Goal: Information Seeking & Learning: Learn about a topic

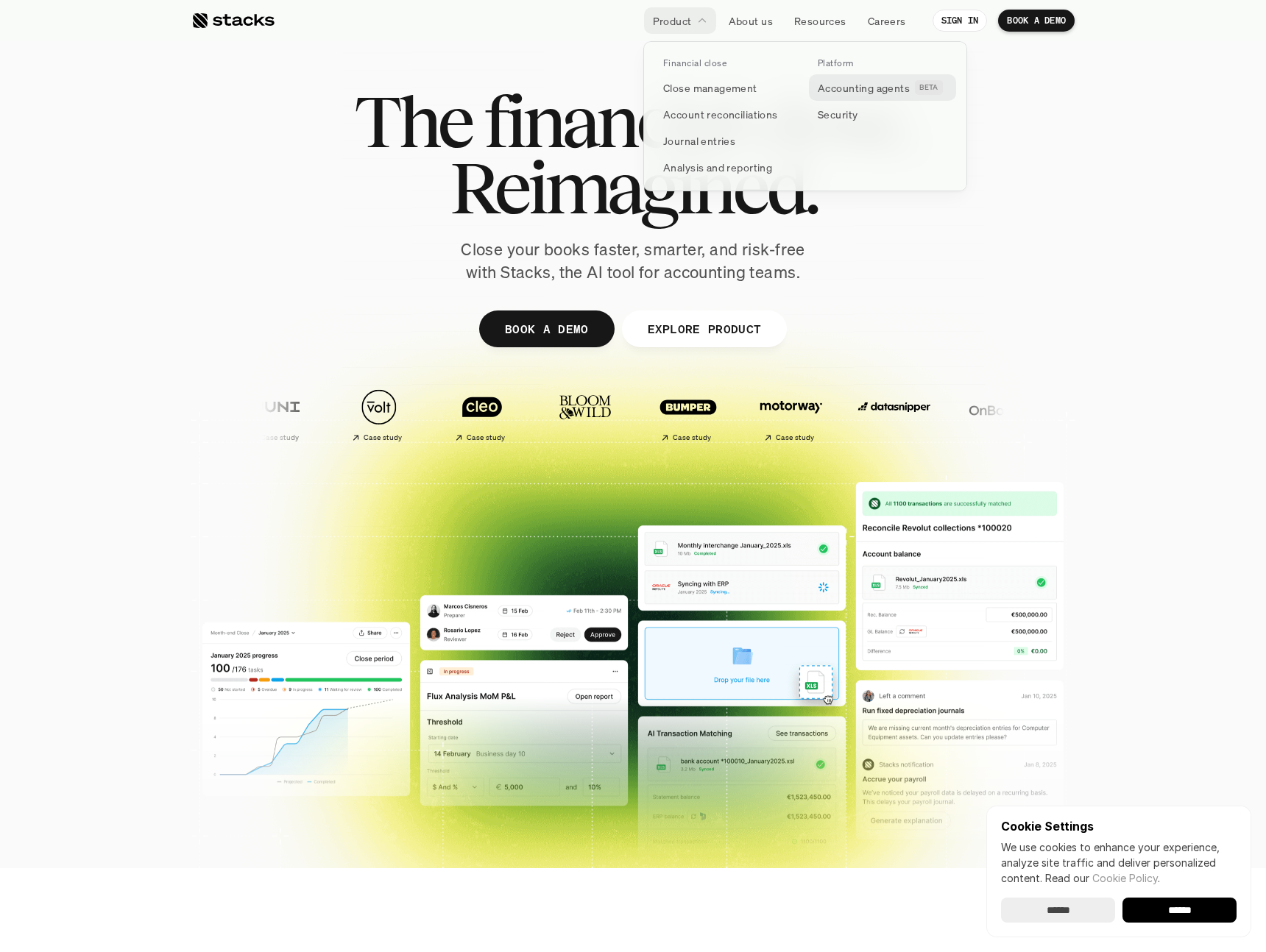
click at [839, 90] on p "Accounting agents" at bounding box center [864, 88] width 92 height 16
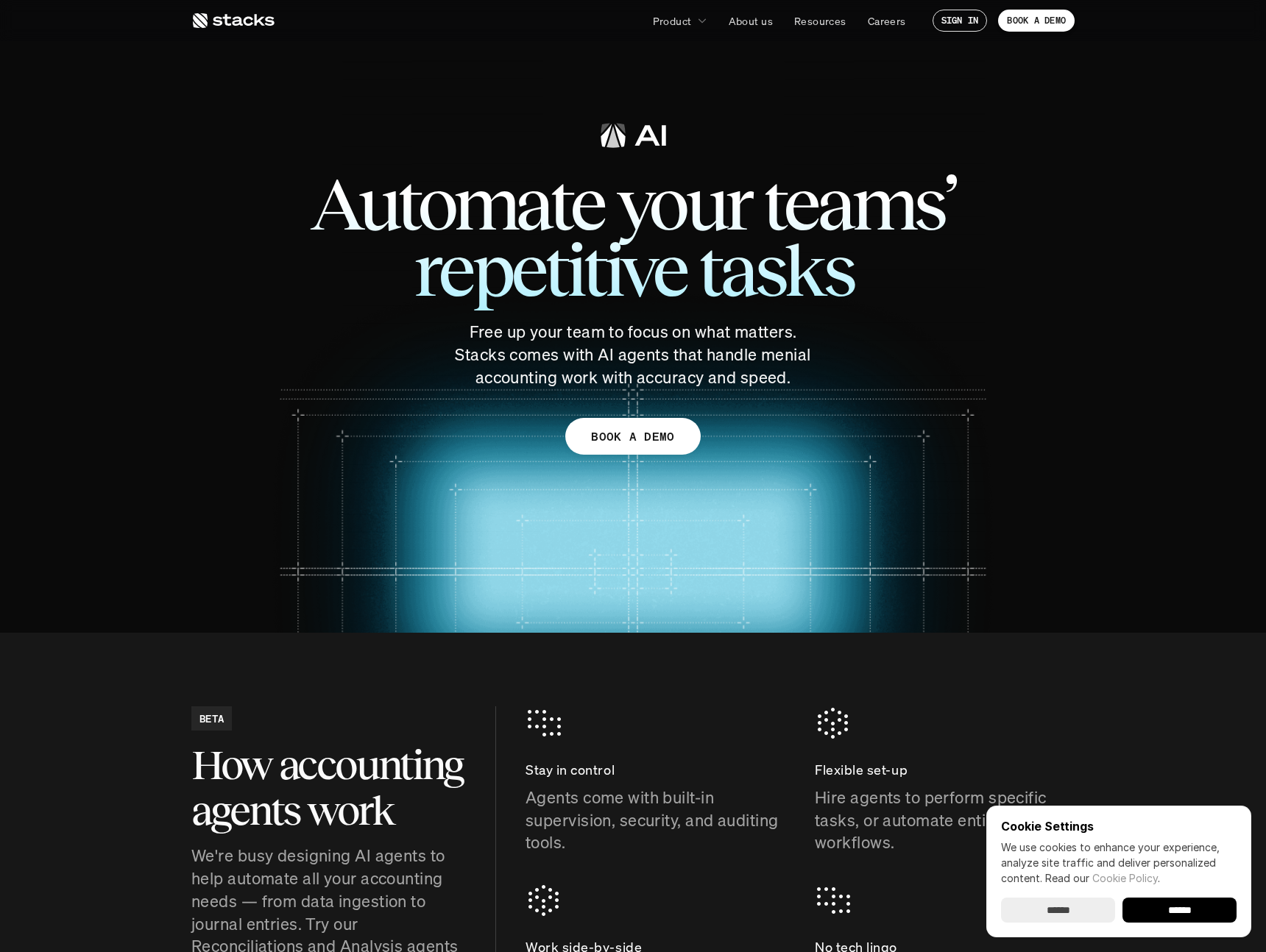
click at [227, 21] on use at bounding box center [233, 21] width 82 height 15
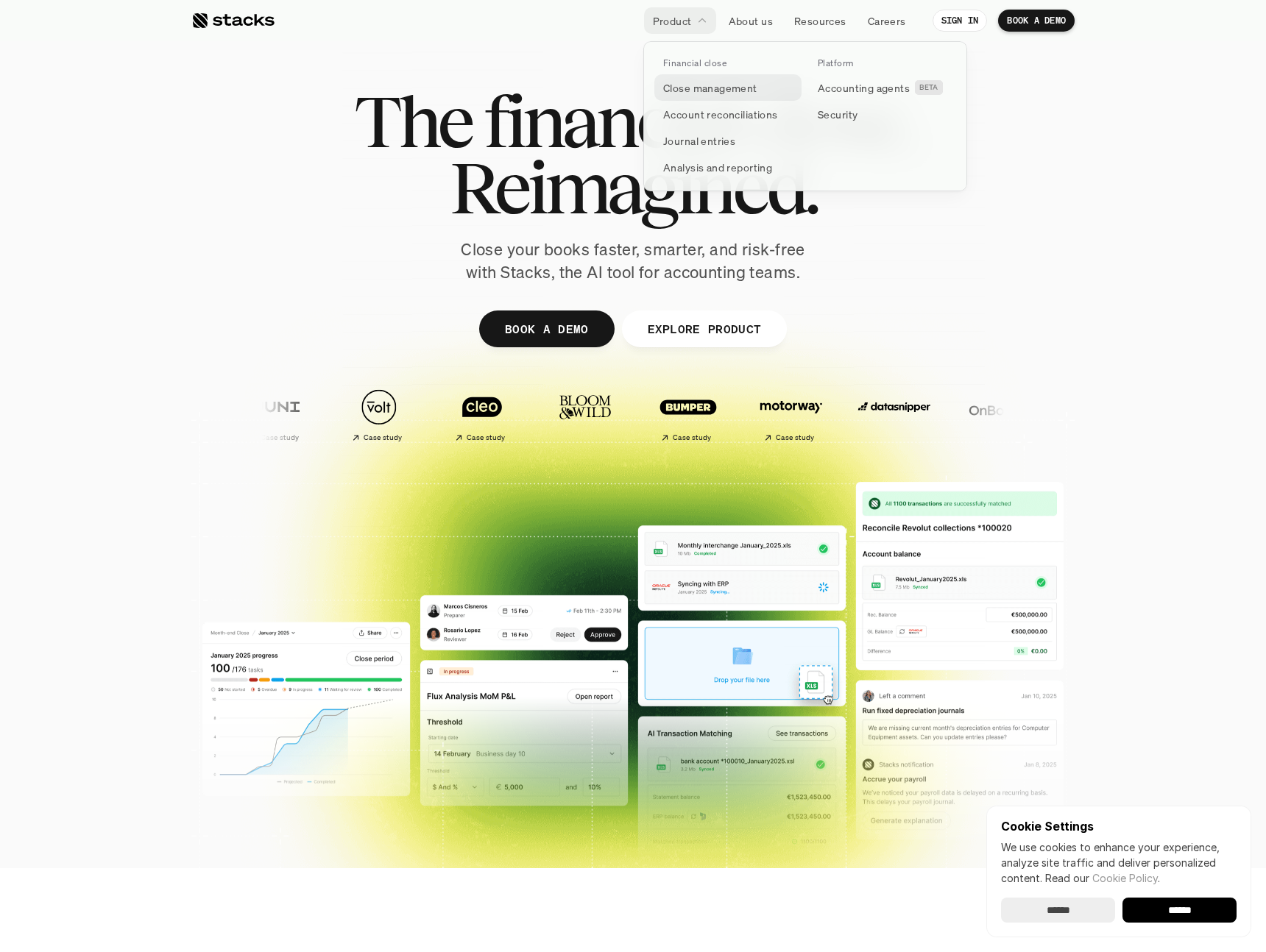
click at [708, 83] on p "Close management" at bounding box center [710, 88] width 94 height 16
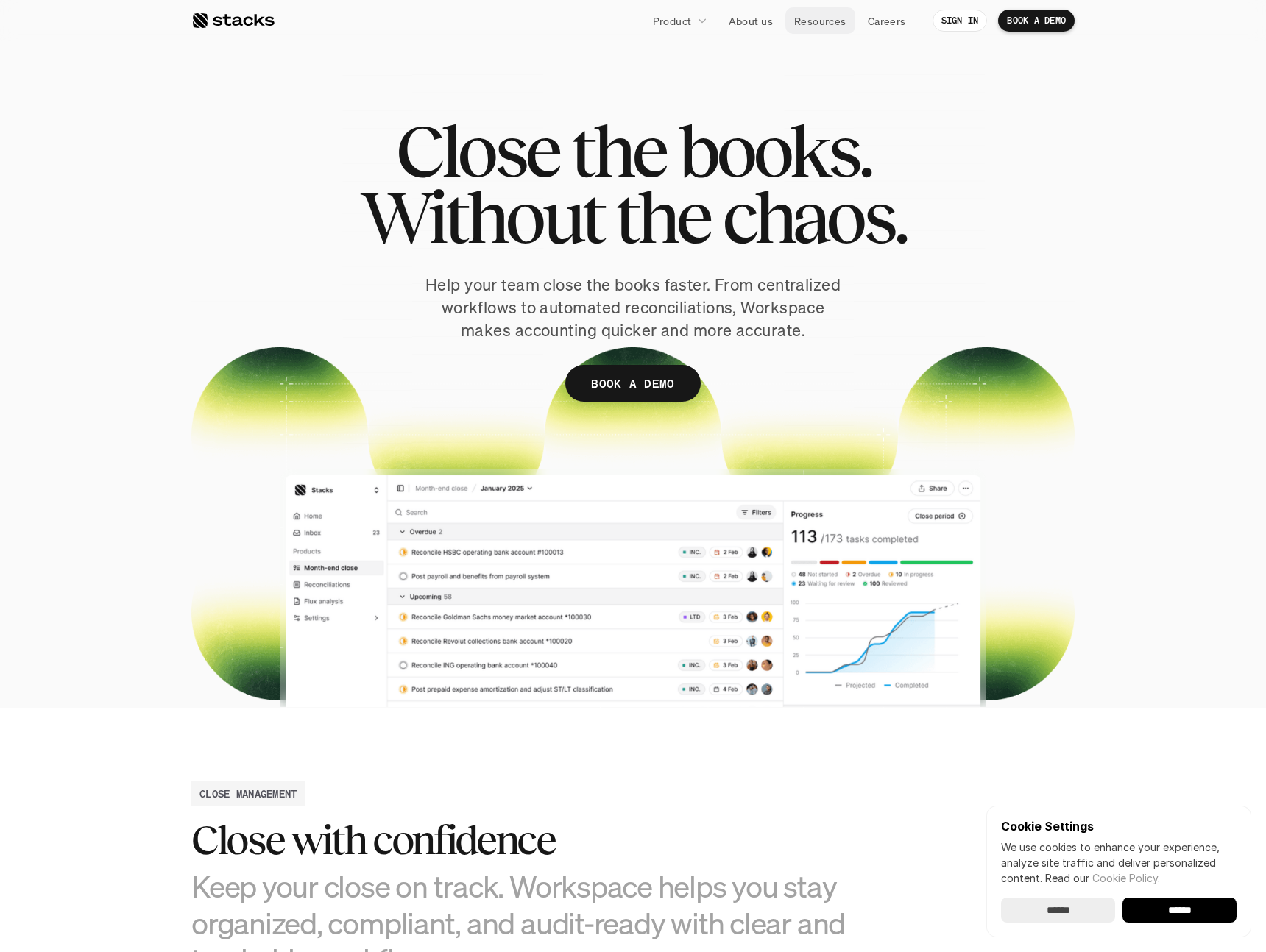
click at [819, 22] on p "Resources" at bounding box center [820, 21] width 52 height 16
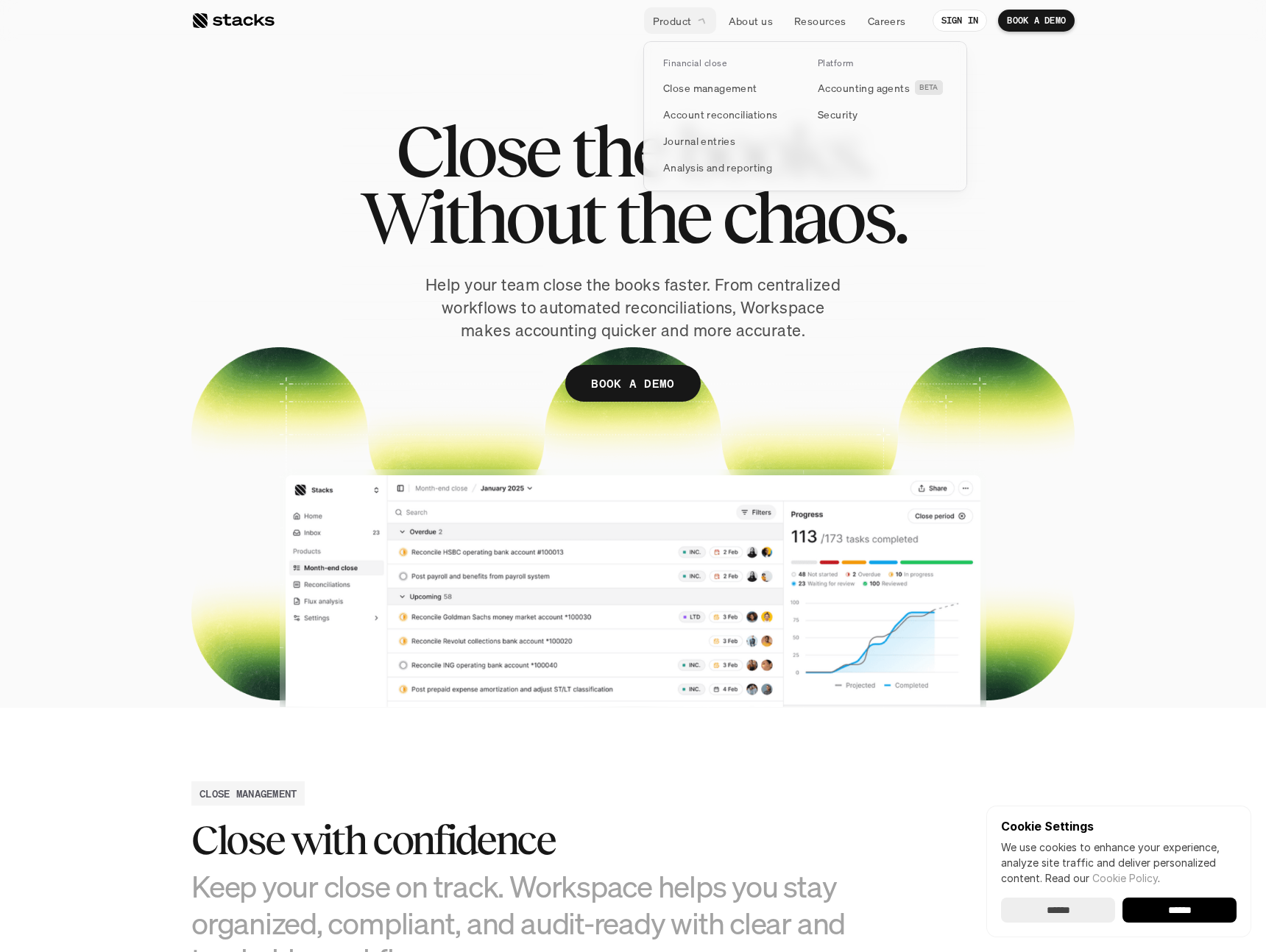
click at [693, 21] on link "Product" at bounding box center [680, 20] width 72 height 26
click at [705, 92] on p "Close management" at bounding box center [710, 88] width 94 height 16
click at [689, 94] on p "Close management" at bounding box center [710, 88] width 94 height 16
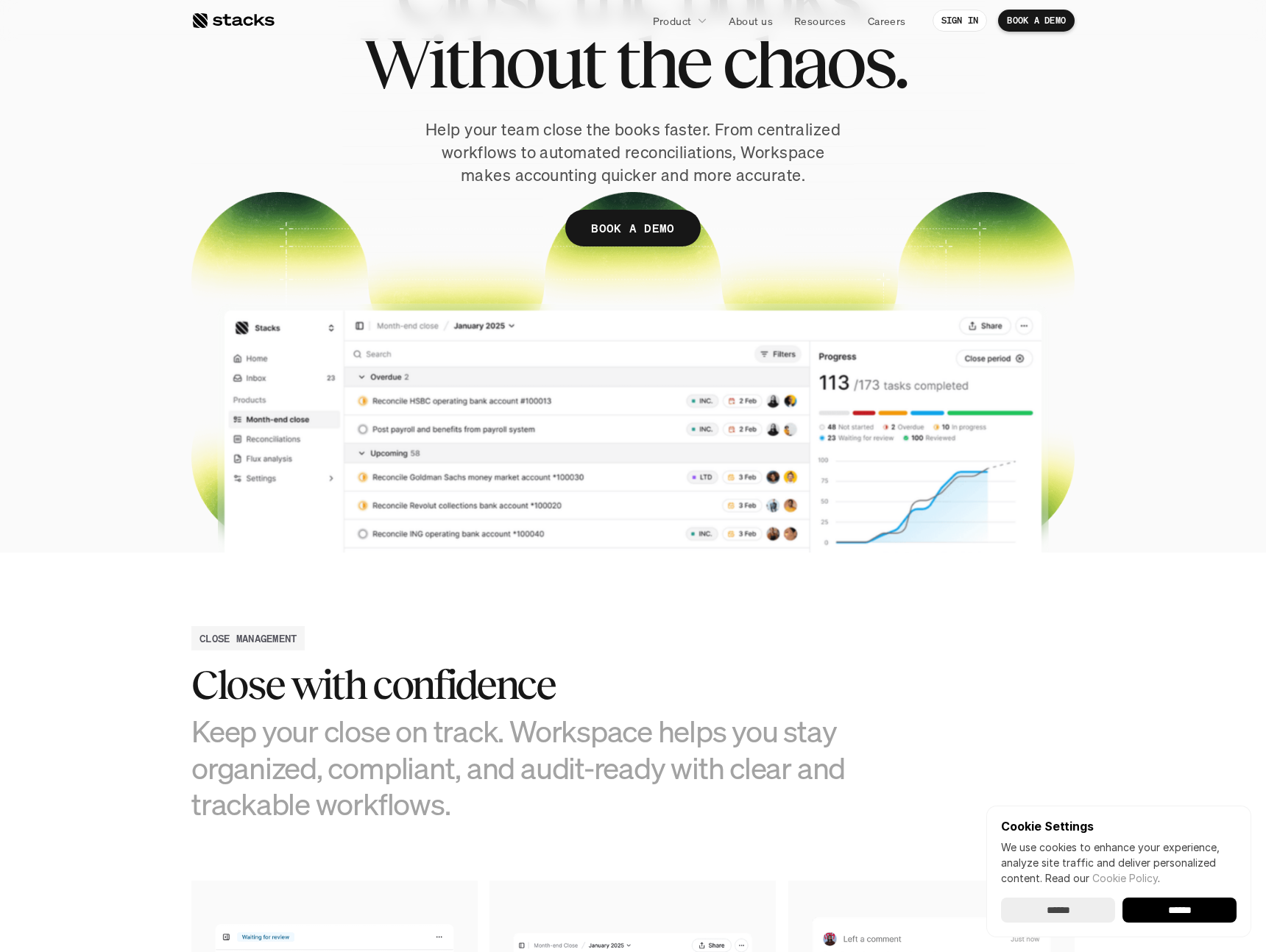
scroll to position [151, 0]
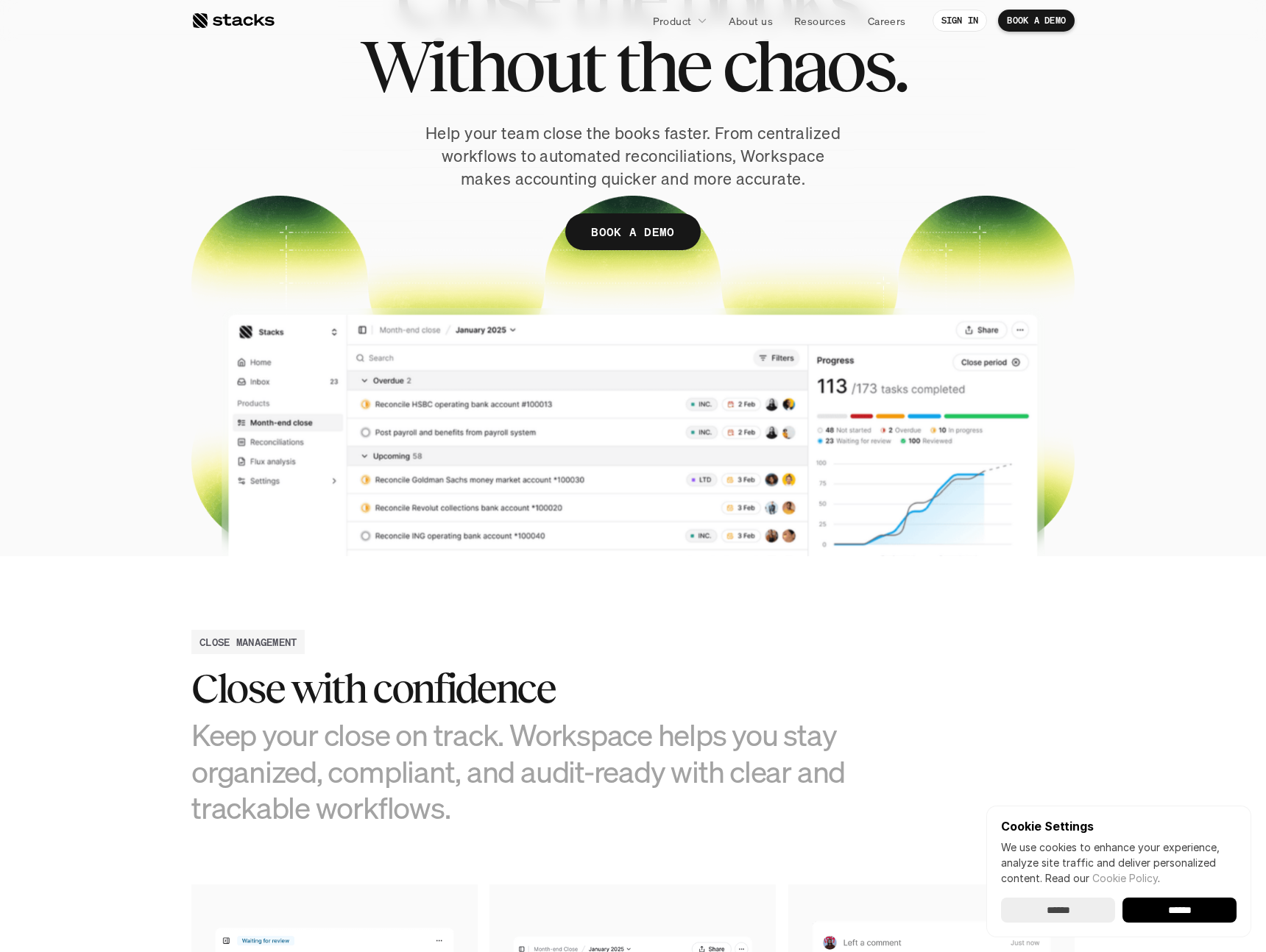
drag, startPoint x: 536, startPoint y: 158, endPoint x: 708, endPoint y: 147, distance: 172.4
click at [708, 147] on p "Help your team close the books faster. From centralized workflows to automated …" at bounding box center [633, 156] width 427 height 67
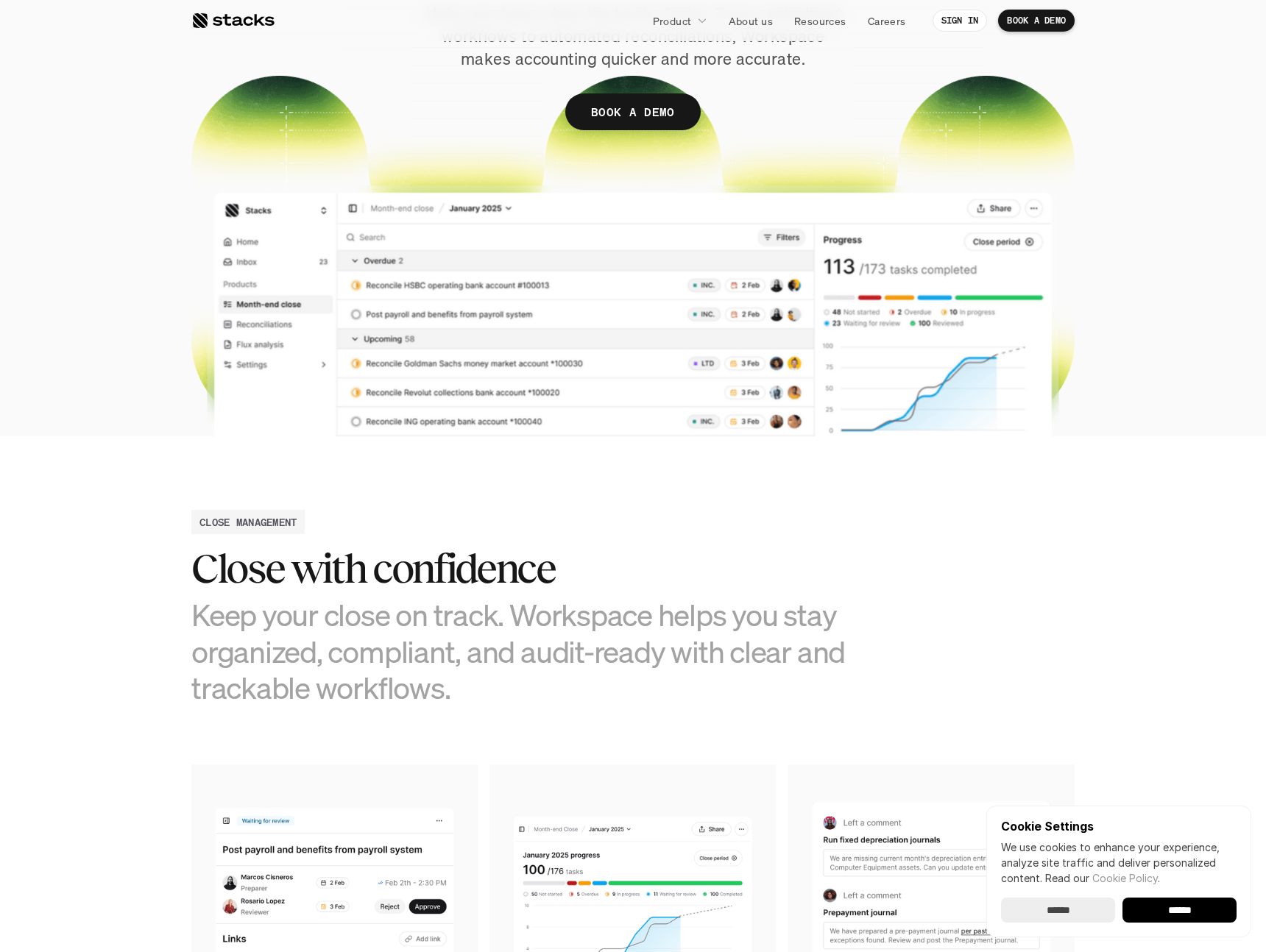
scroll to position [0, 0]
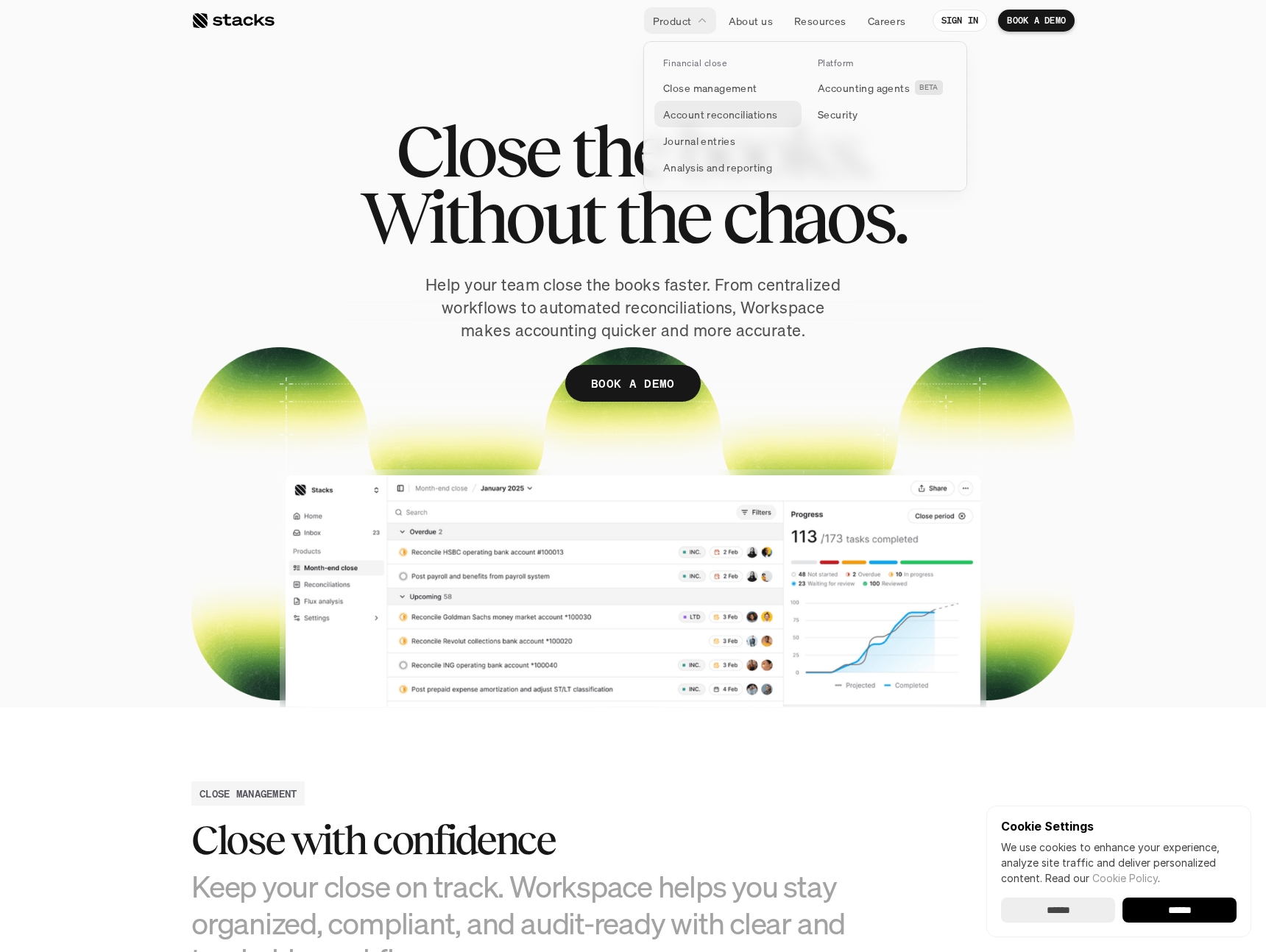
click at [704, 114] on p "Account reconciliations" at bounding box center [721, 114] width 115 height 16
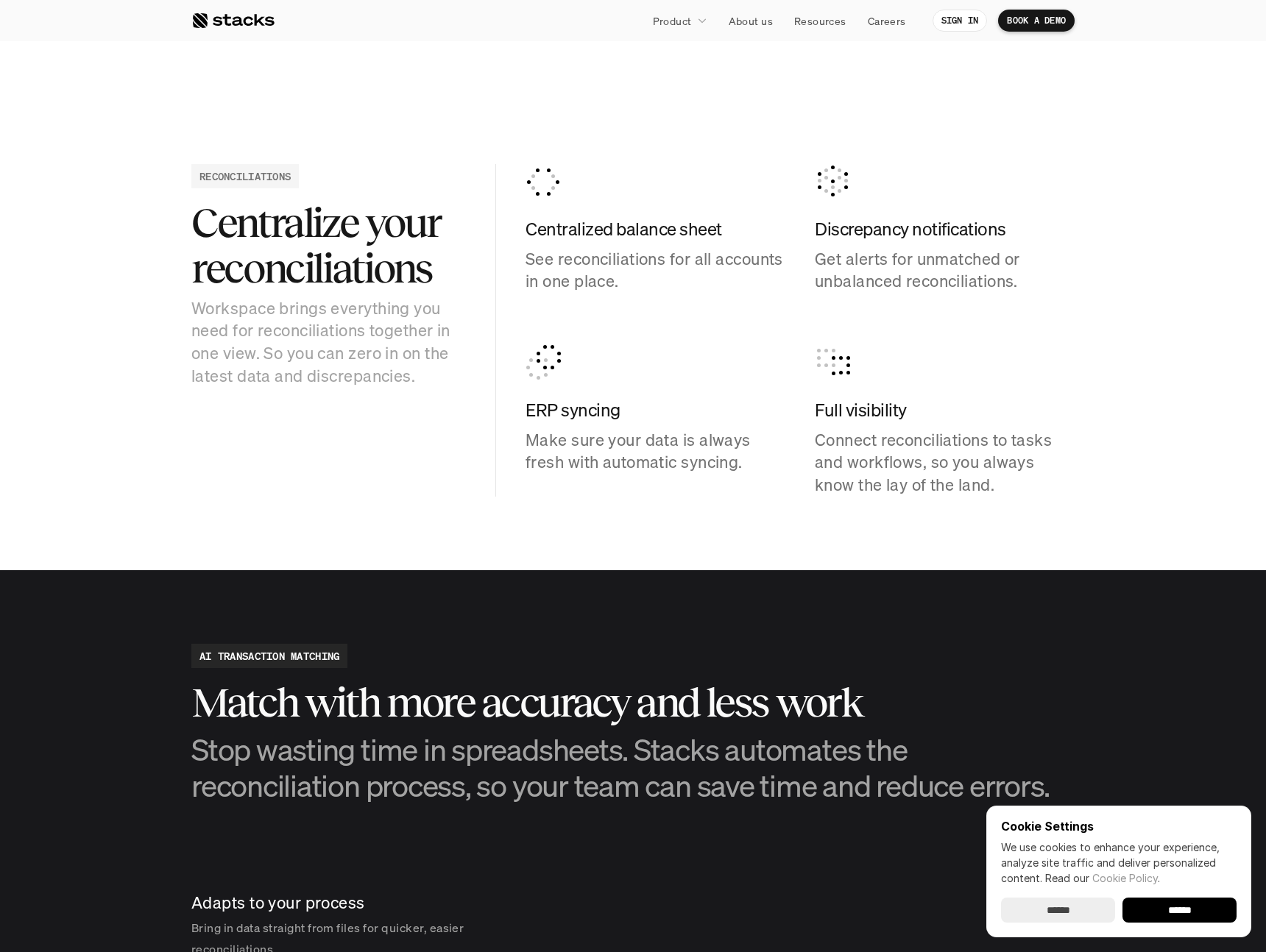
scroll to position [1429, 0]
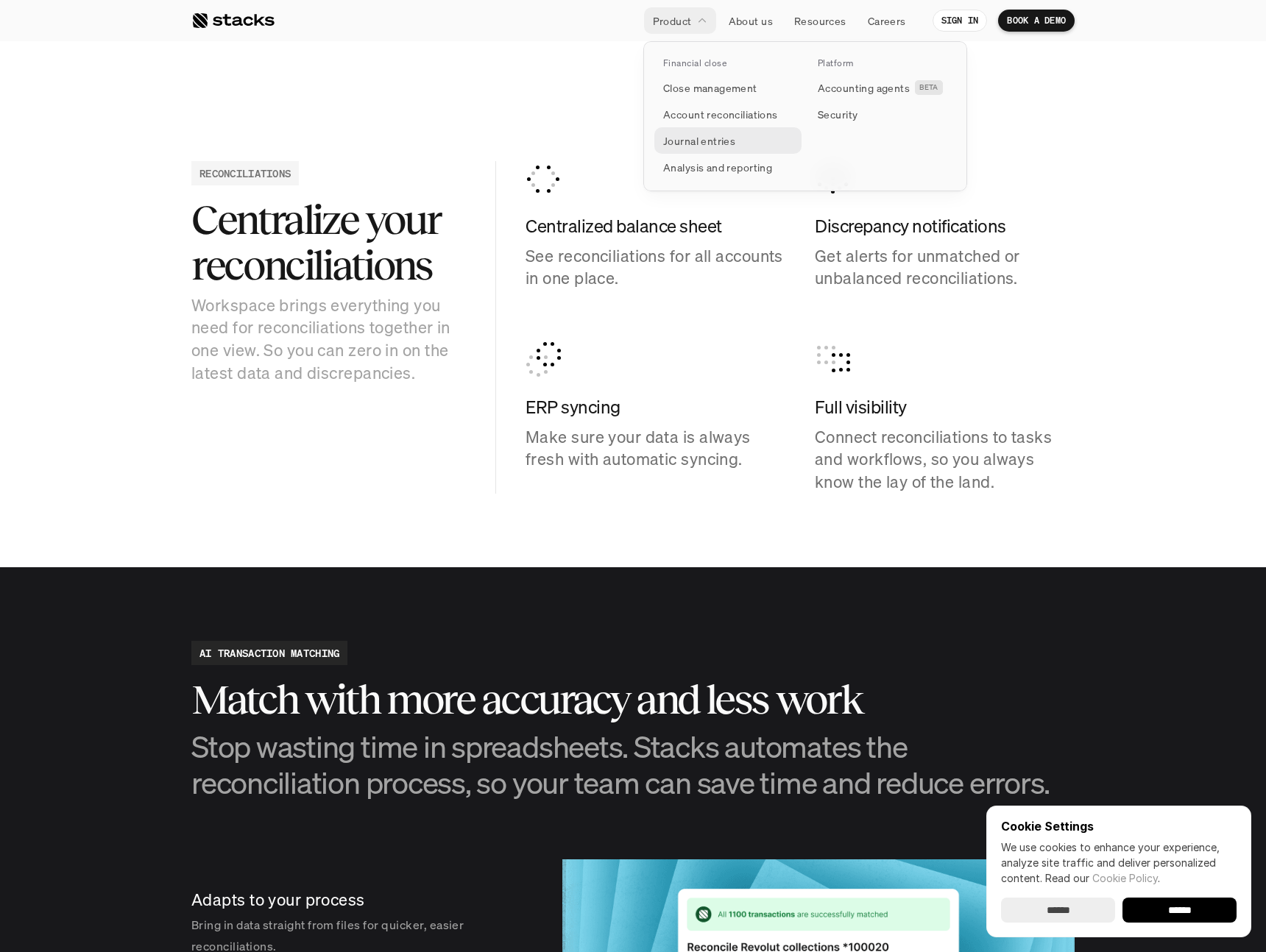
click at [697, 143] on p "Journal entries" at bounding box center [699, 140] width 72 height 16
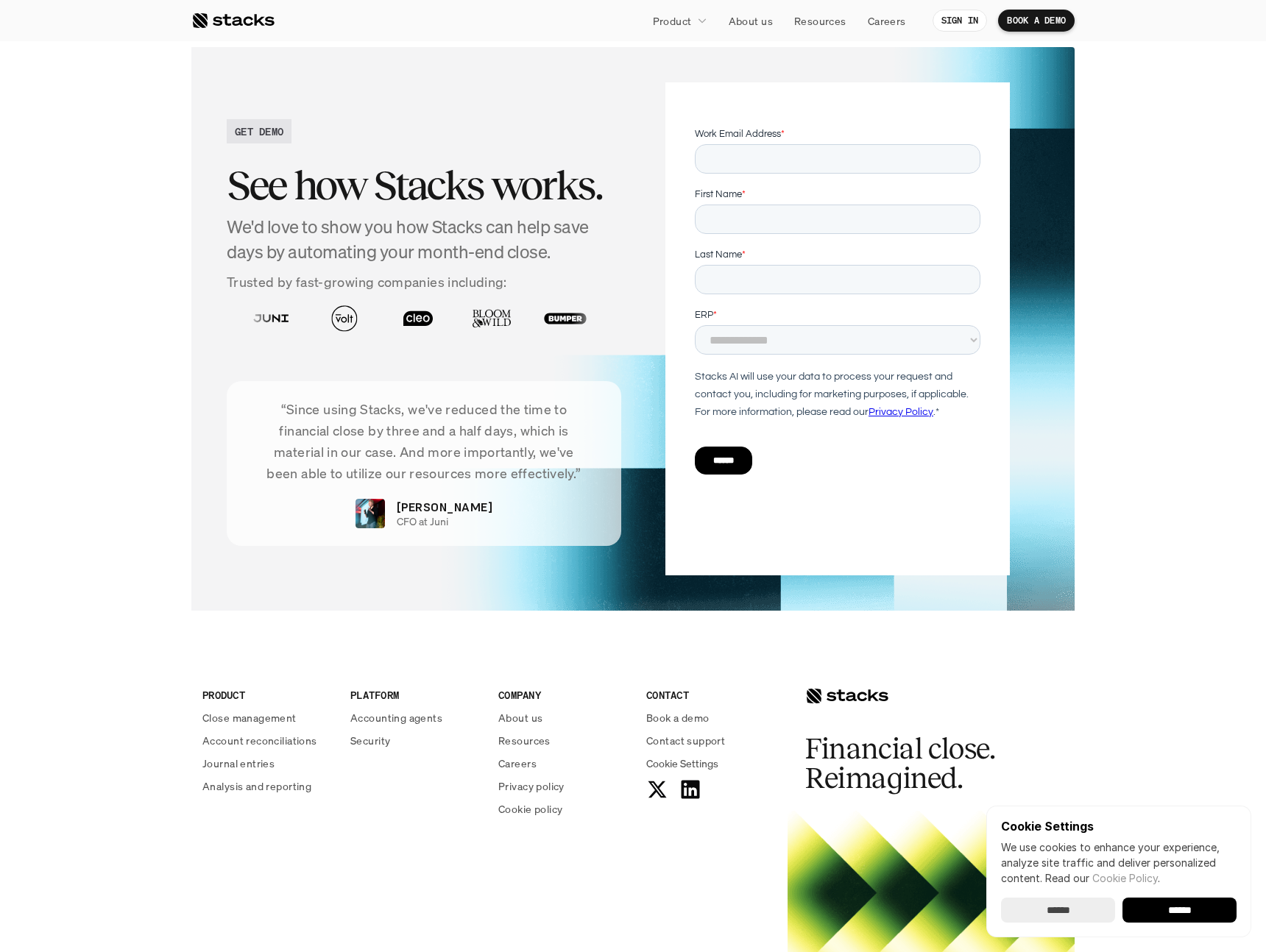
scroll to position [2764, 0]
